Goal: Transaction & Acquisition: Purchase product/service

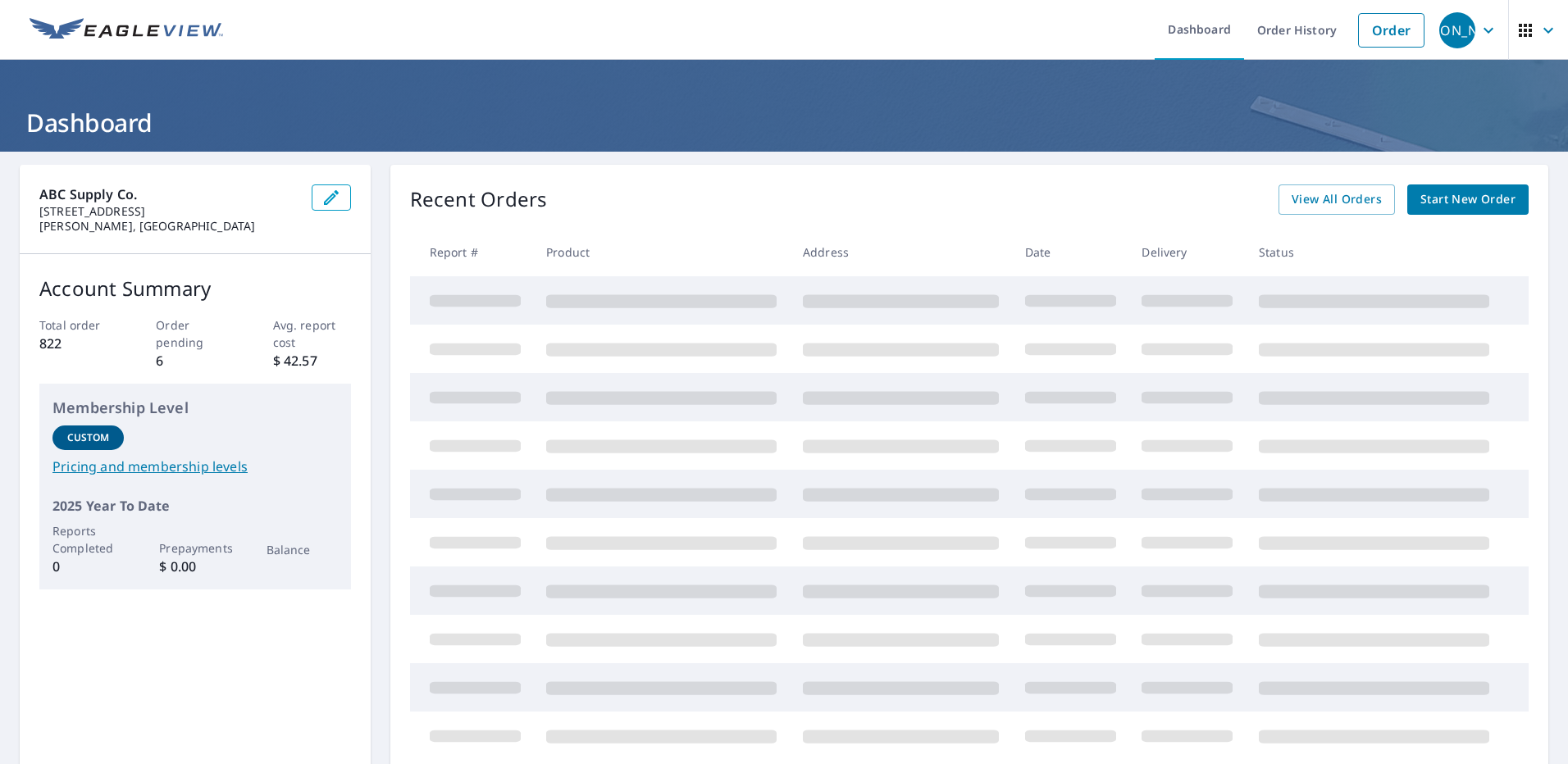
click at [1421, 197] on span "Start New Order" at bounding box center [1467, 199] width 95 height 20
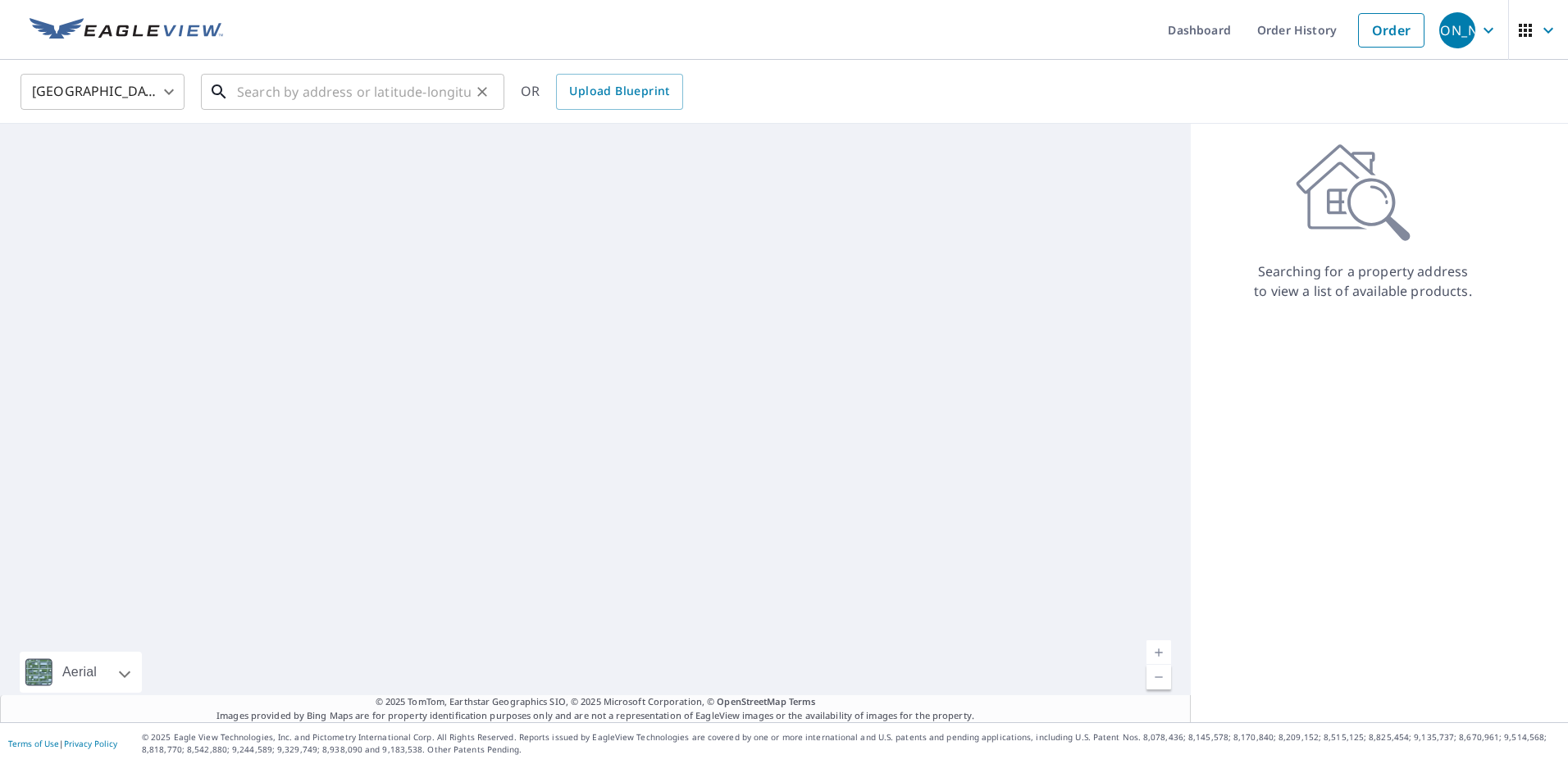
click at [387, 94] on input "text" at bounding box center [353, 92] width 233 height 46
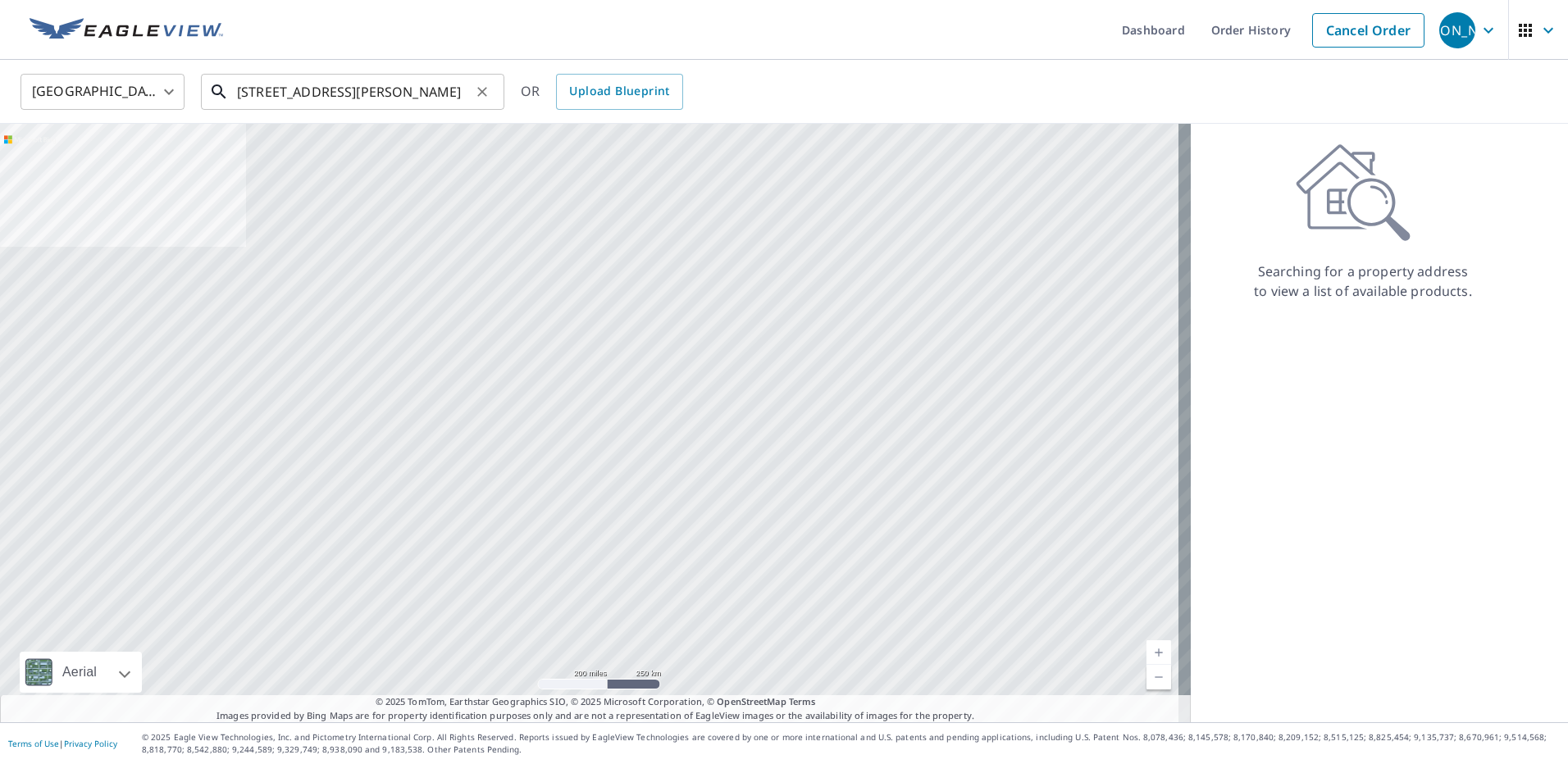
click at [301, 97] on input "[STREET_ADDRESS][PERSON_NAME]" at bounding box center [353, 92] width 233 height 46
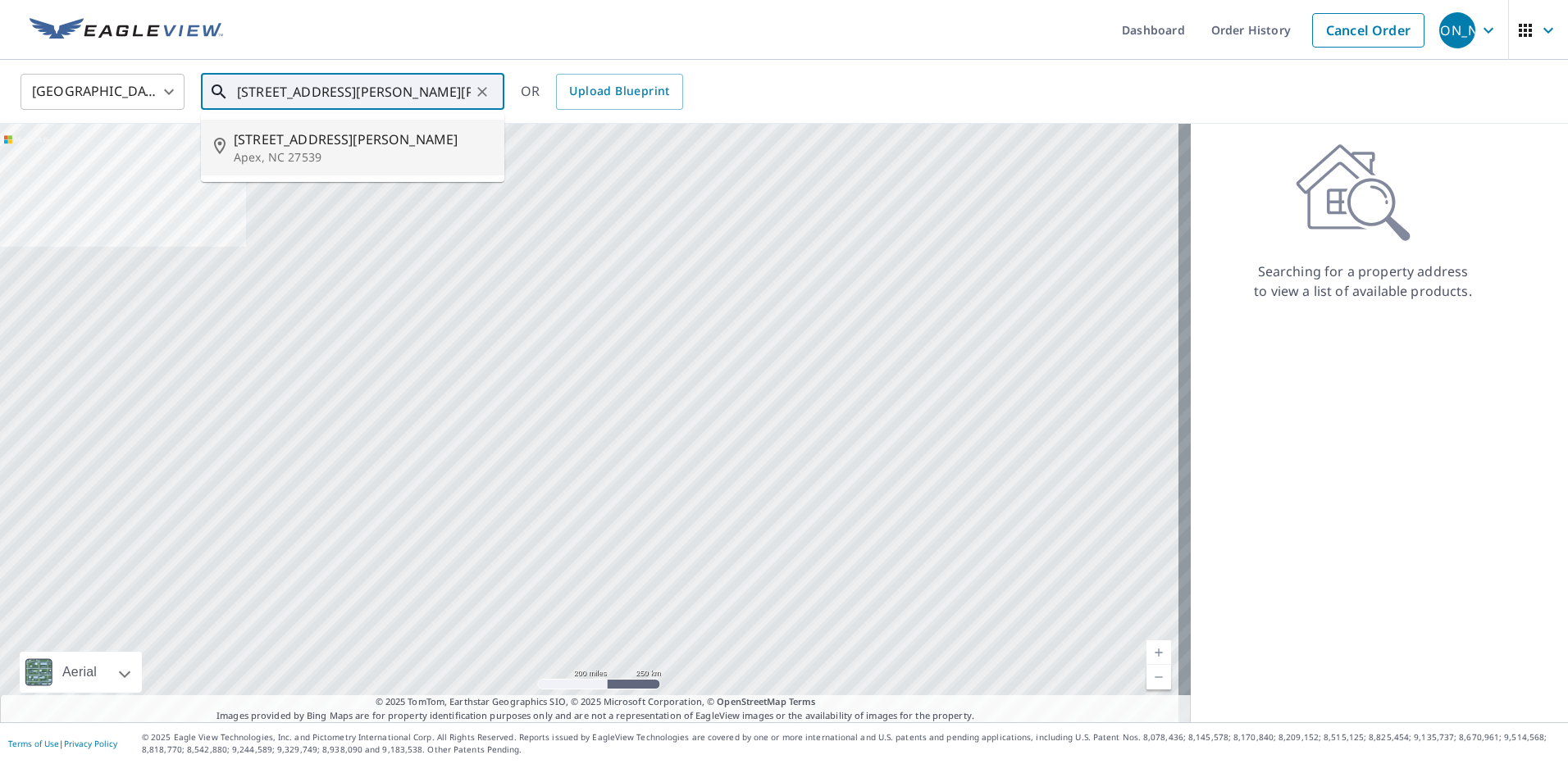
click at [328, 156] on p "Apex, NC 27539" at bounding box center [362, 157] width 258 height 17
type input "[STREET_ADDRESS][PERSON_NAME]"
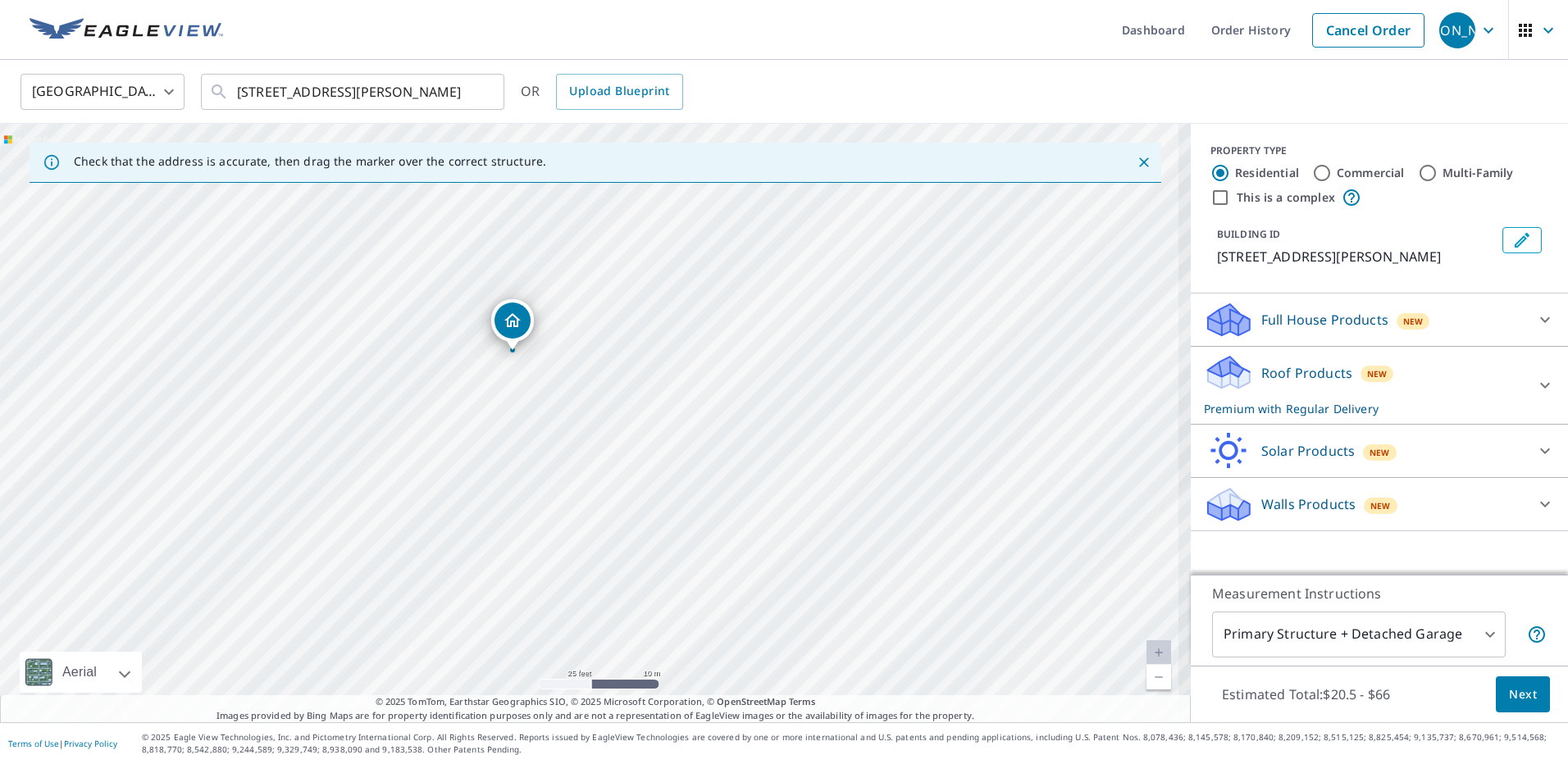
drag, startPoint x: 692, startPoint y: 355, endPoint x: 701, endPoint y: 392, distance: 38.1
click at [701, 392] on div "[STREET_ADDRESS][PERSON_NAME]" at bounding box center [595, 423] width 1190 height 599
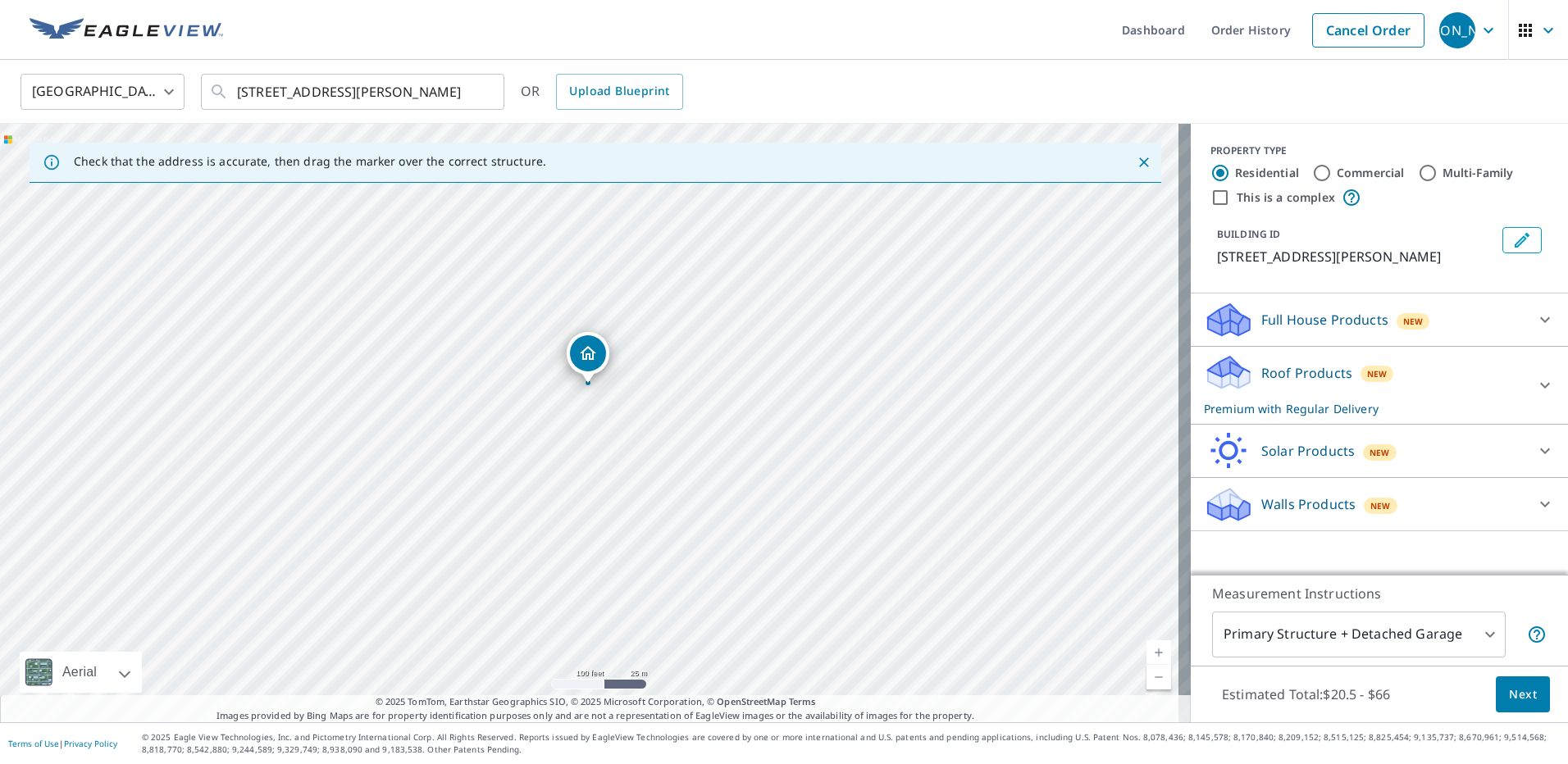
click at [1509, 683] on button "Next" at bounding box center [1523, 695] width 54 height 37
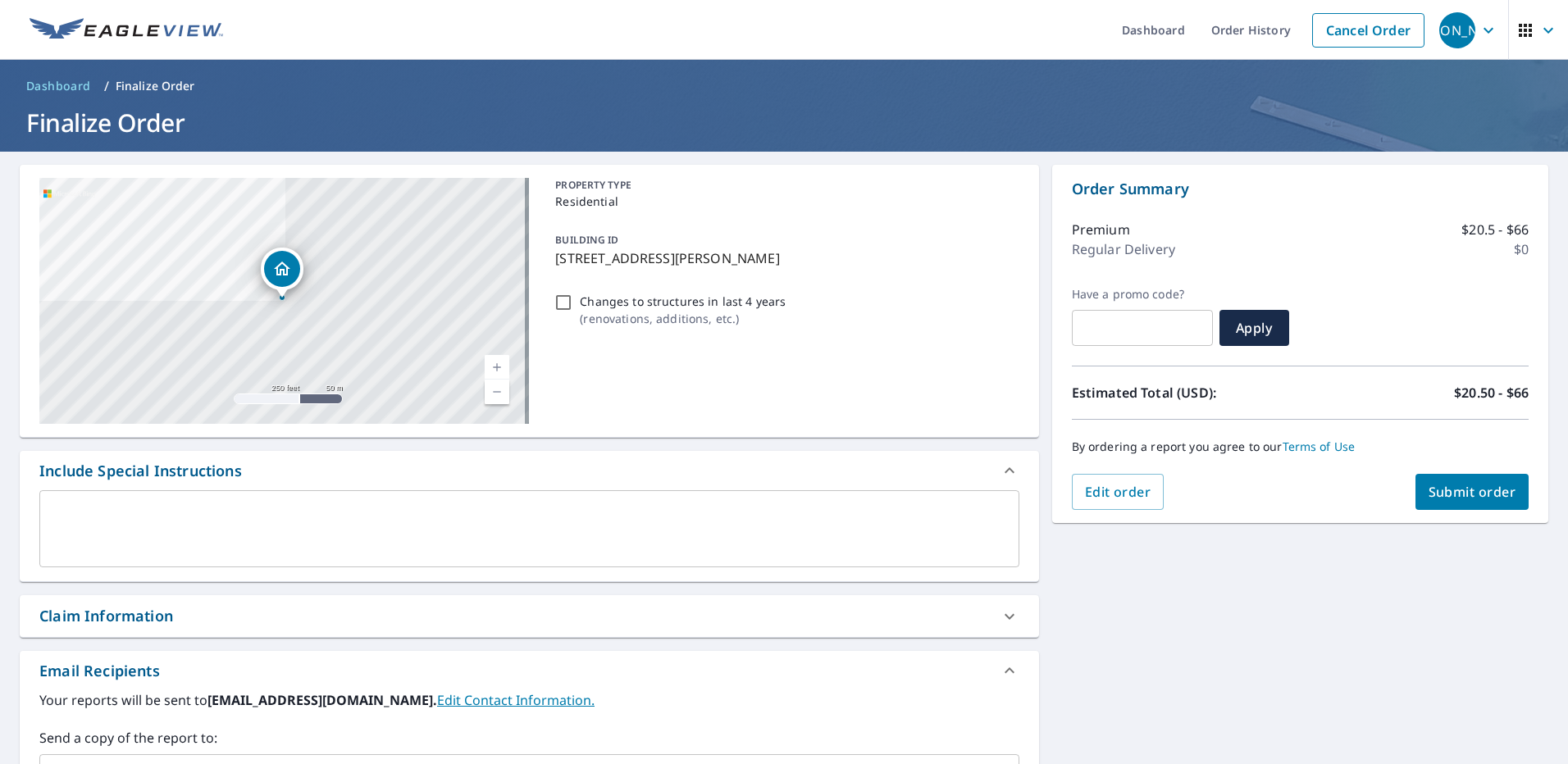
click at [1441, 499] on span "Submit order" at bounding box center [1472, 492] width 87 height 18
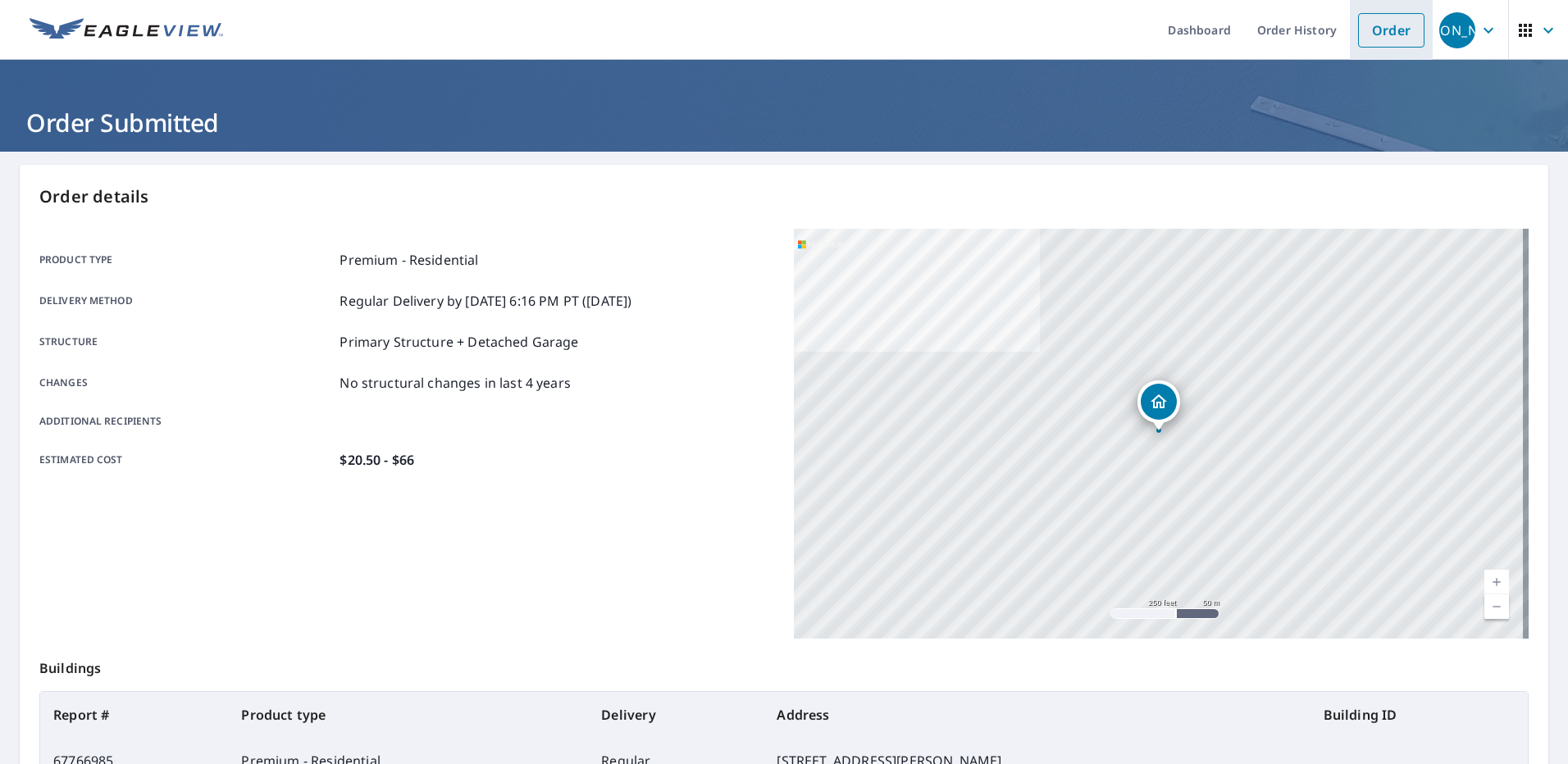
click at [1384, 40] on link "Order" at bounding box center [1391, 30] width 66 height 34
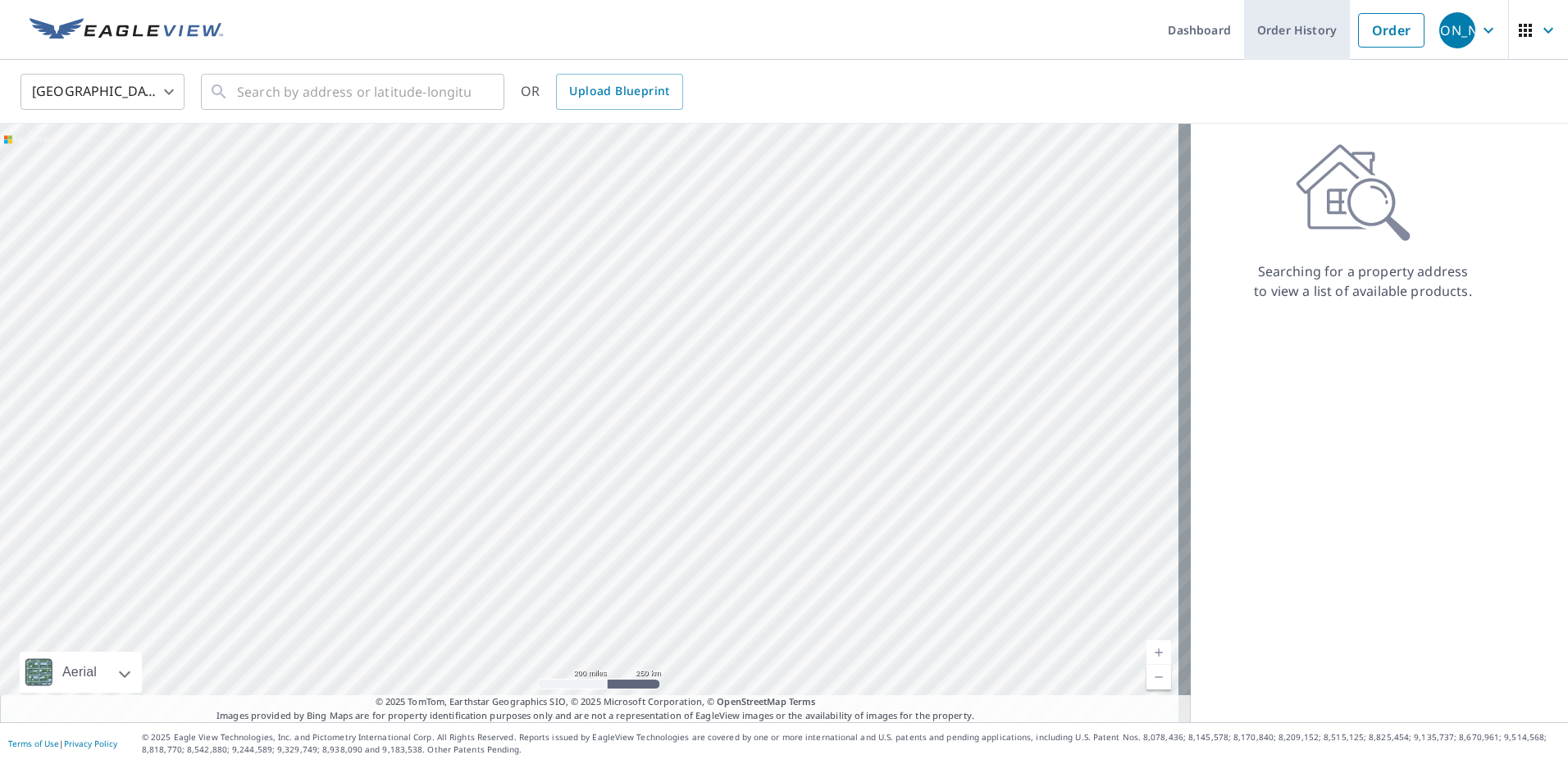
click at [1266, 23] on link "Order History" at bounding box center [1296, 30] width 106 height 59
